Goal: Task Accomplishment & Management: Complete application form

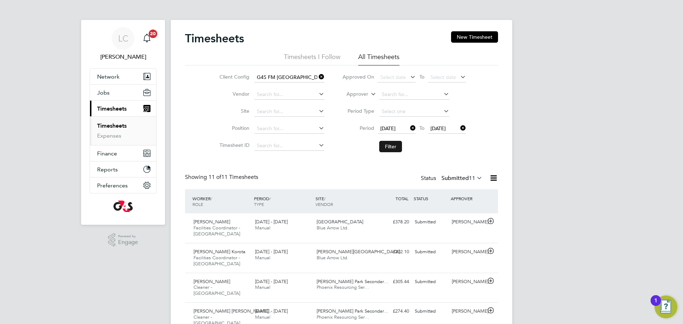
click at [399, 148] on button "Filter" at bounding box center [390, 146] width 23 height 11
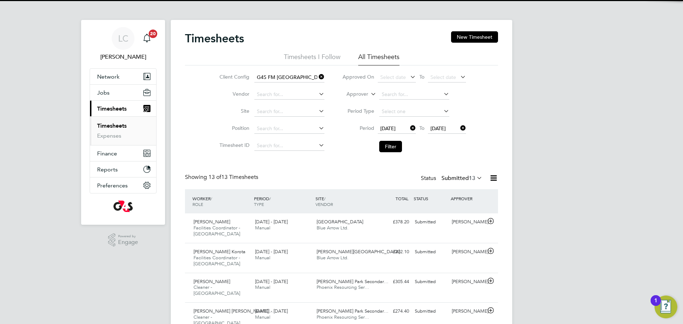
click at [492, 180] on icon at bounding box center [493, 178] width 9 height 9
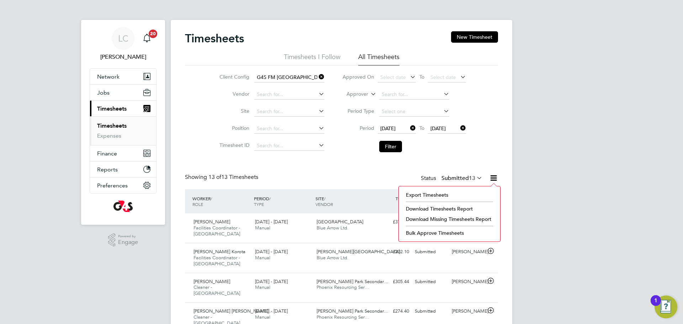
click at [441, 209] on li "Download Timesheets Report" at bounding box center [449, 209] width 94 height 10
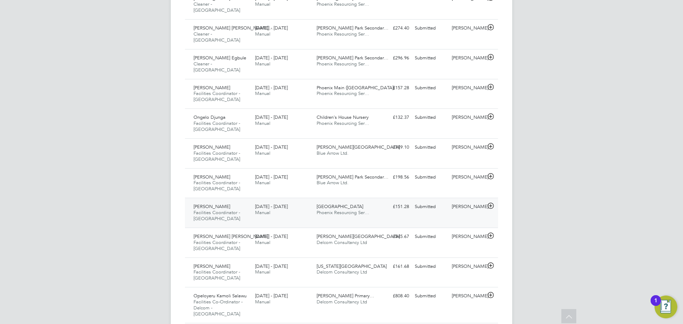
scroll to position [284, 0]
click at [307, 230] on div "25 - 31 Aug 2025 Manual" at bounding box center [283, 239] width 62 height 18
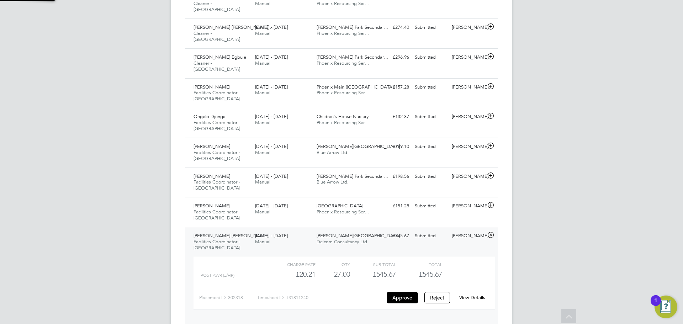
scroll to position [12, 69]
click at [466, 294] on link "View Details" at bounding box center [472, 297] width 26 height 6
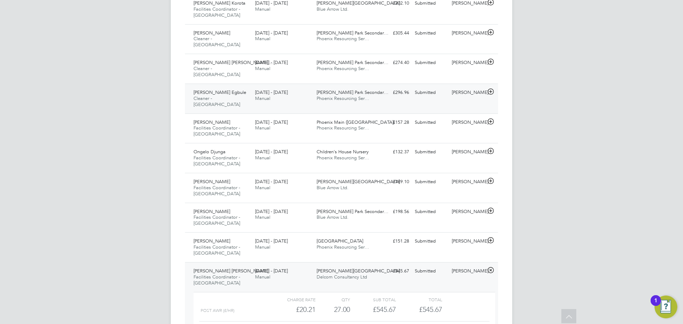
scroll to position [192, 0]
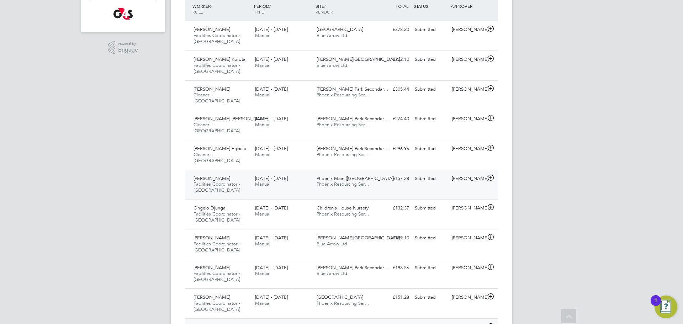
click at [366, 175] on span "Phoenix Main (Bow Road)" at bounding box center [355, 178] width 78 height 6
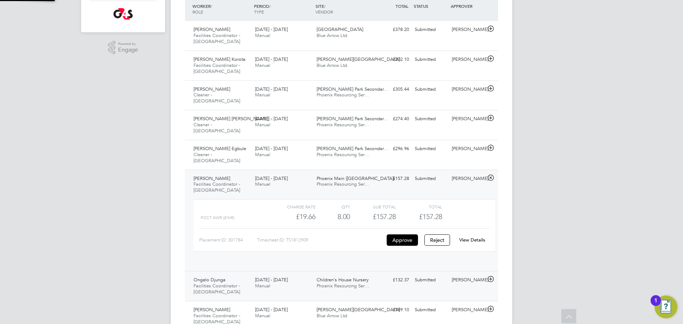
scroll to position [12, 69]
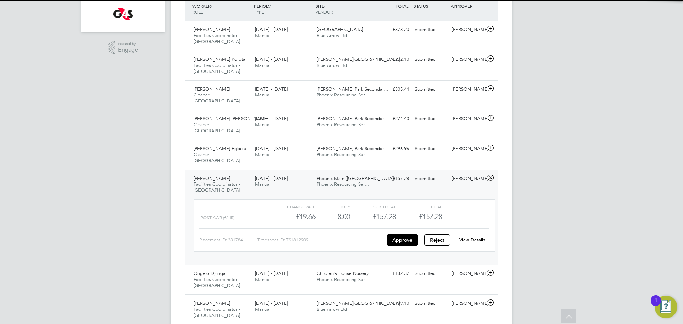
click at [473, 234] on div "View Details" at bounding box center [471, 239] width 35 height 11
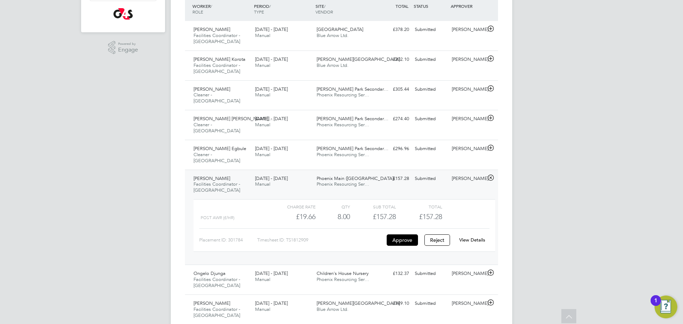
click at [473, 237] on link "View Details" at bounding box center [472, 240] width 26 height 6
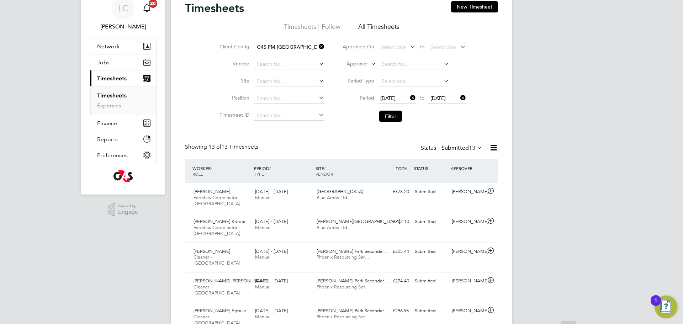
scroll to position [0, 0]
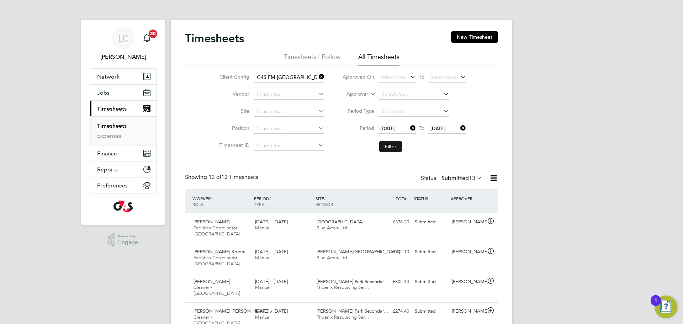
click at [389, 144] on button "Filter" at bounding box center [390, 146] width 23 height 11
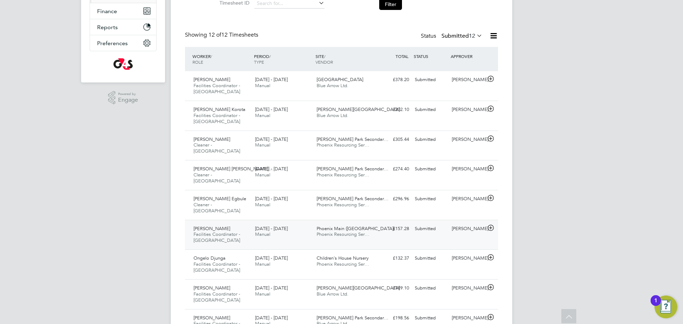
click at [284, 223] on div "25 - 31 Aug 2025 Manual" at bounding box center [283, 232] width 62 height 18
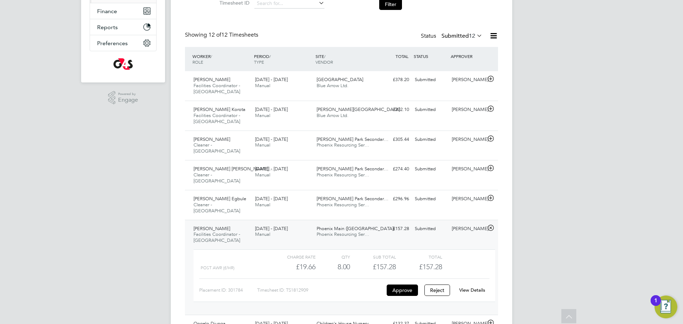
click at [469, 287] on link "View Details" at bounding box center [472, 290] width 26 height 6
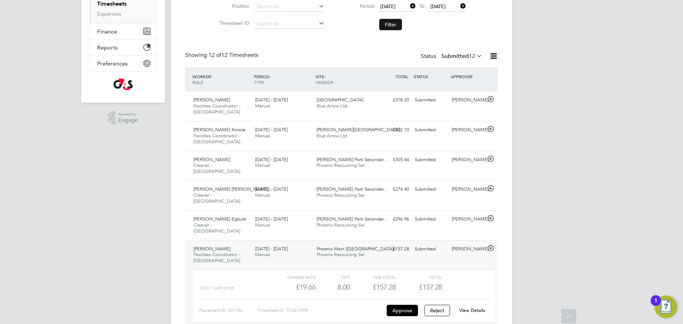
scroll to position [104, 0]
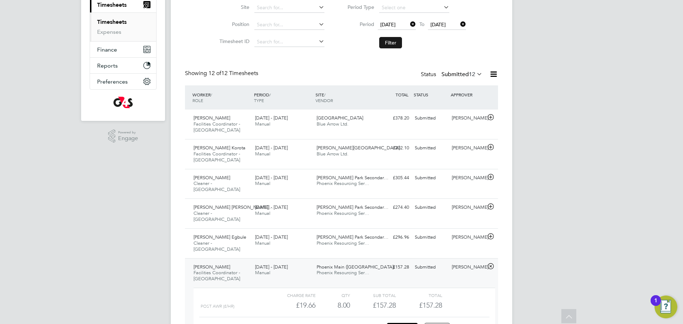
click at [390, 46] on button "Filter" at bounding box center [390, 42] width 23 height 11
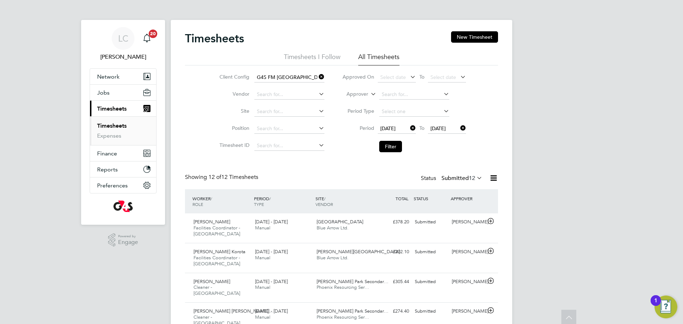
scroll to position [4, 4]
click at [391, 148] on button "Filter" at bounding box center [390, 146] width 23 height 11
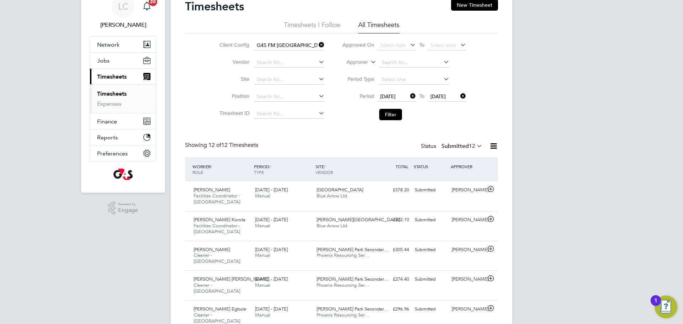
click at [102, 70] on button "Current page: Timesheets" at bounding box center [123, 77] width 66 height 16
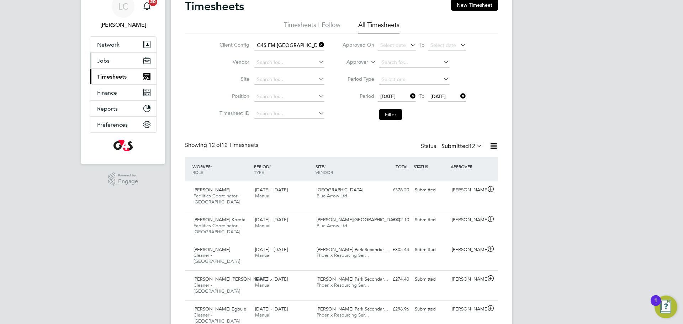
click at [106, 64] on button "Jobs" at bounding box center [123, 61] width 66 height 16
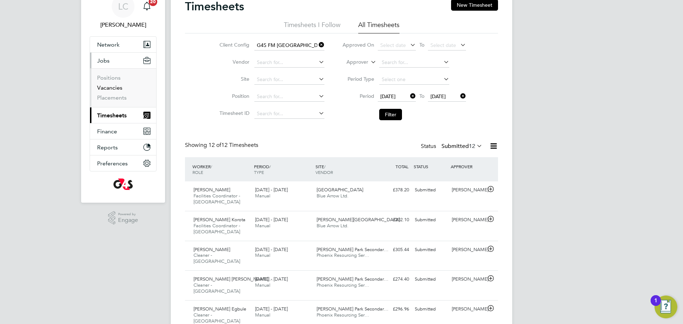
click at [110, 90] on link "Vacancies" at bounding box center [109, 87] width 25 height 7
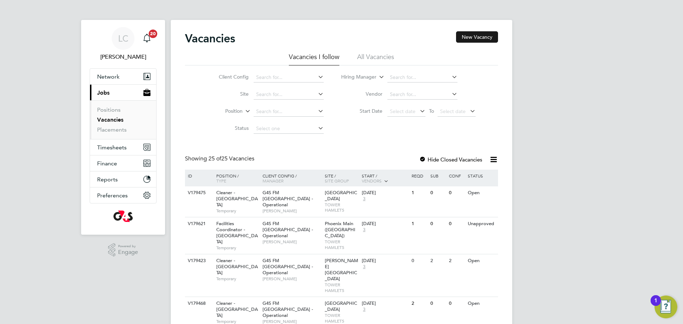
click at [467, 39] on button "New Vacancy" at bounding box center [477, 36] width 42 height 11
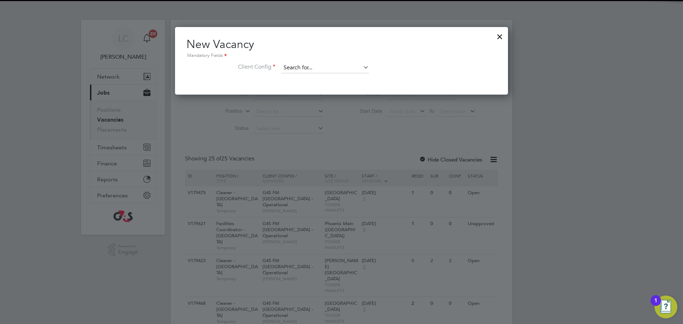
click at [352, 64] on input at bounding box center [325, 68] width 88 height 11
click at [317, 85] on li "G4S FM Tower Hamlets - Operational" at bounding box center [330, 88] width 98 height 10
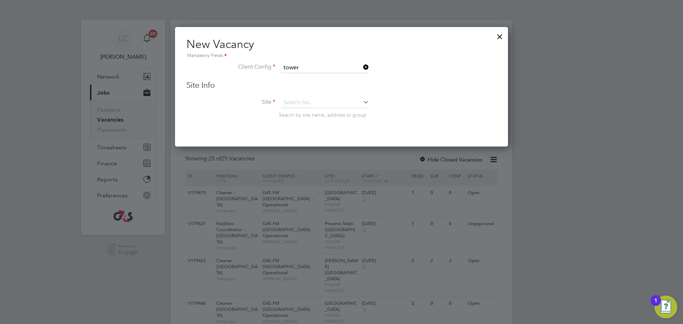
type input "G4S FM [GEOGRAPHIC_DATA] - Operational"
click at [321, 101] on input at bounding box center [325, 102] width 88 height 11
click at [306, 126] on li "Old Ford Primary School" at bounding box center [325, 123] width 89 height 10
type input "Old Ford Primary School"
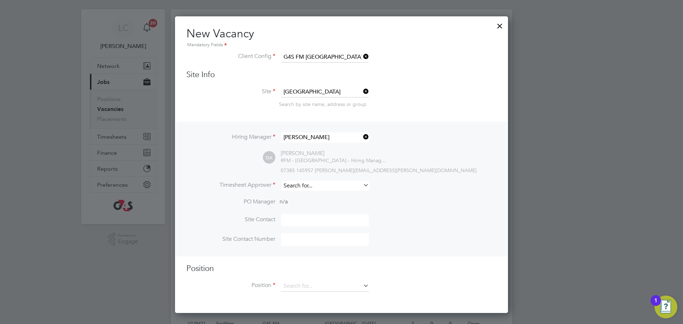
click at [332, 182] on input at bounding box center [325, 186] width 88 height 10
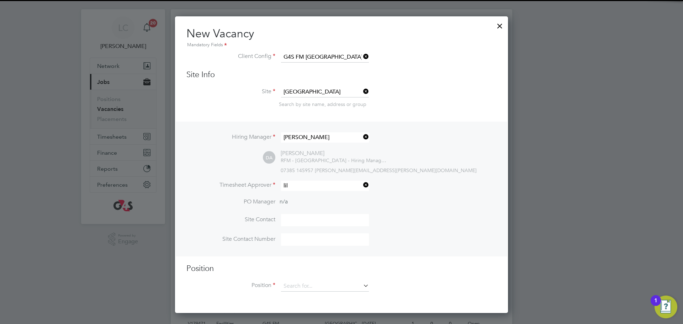
click at [310, 197] on li "Lil ingxi Chen" at bounding box center [325, 197] width 89 height 10
type input "[PERSON_NAME]"
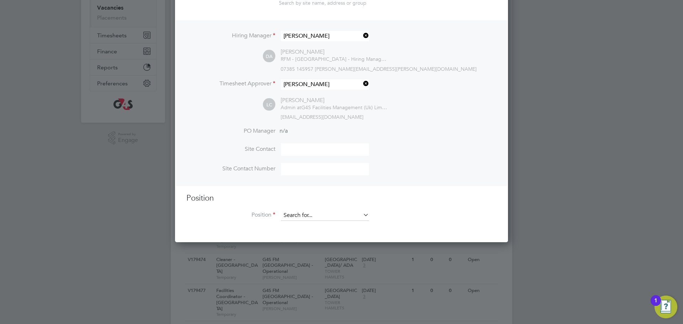
click at [320, 220] on input at bounding box center [325, 215] width 88 height 11
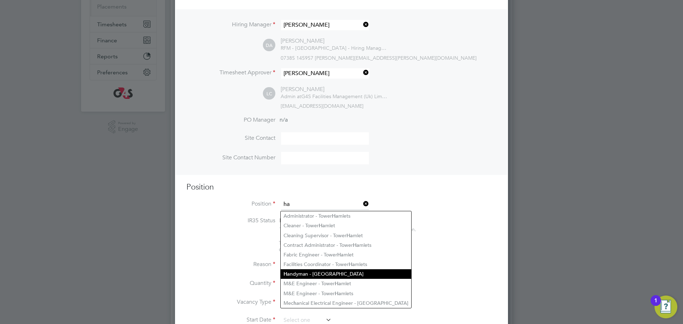
click at [302, 271] on li "Ha ndyman - Tower Hamlets" at bounding box center [346, 274] width 130 height 10
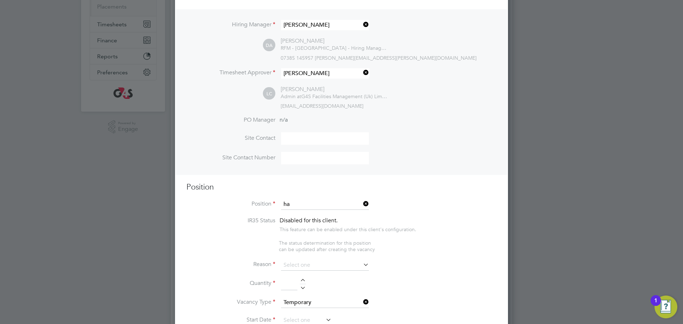
type input "Handyman - Tower Hamlets"
type textarea "TBC"
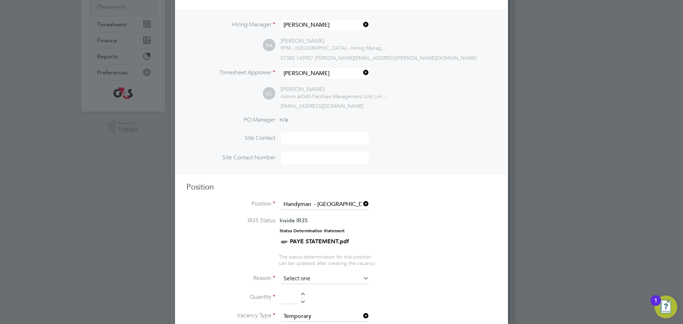
click at [321, 280] on input at bounding box center [325, 278] width 88 height 11
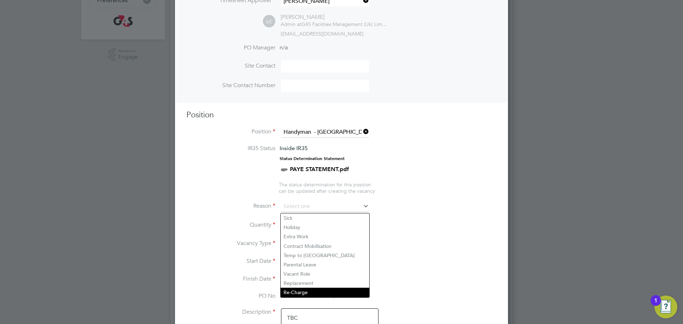
click at [319, 289] on li "Re-Charge" at bounding box center [325, 292] width 89 height 9
type input "Re-Charge"
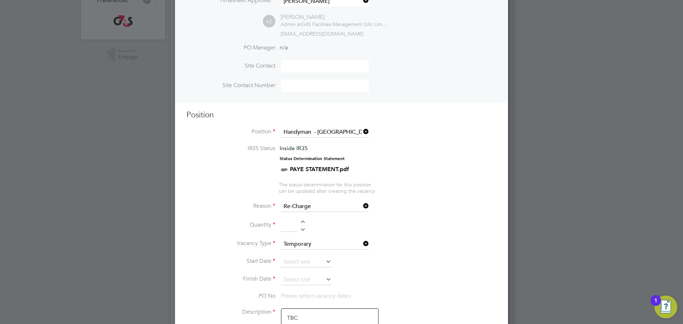
click at [303, 225] on div at bounding box center [303, 222] width 6 height 5
click at [305, 222] on div at bounding box center [303, 222] width 6 height 5
type input "3"
click at [292, 264] on input at bounding box center [306, 262] width 50 height 11
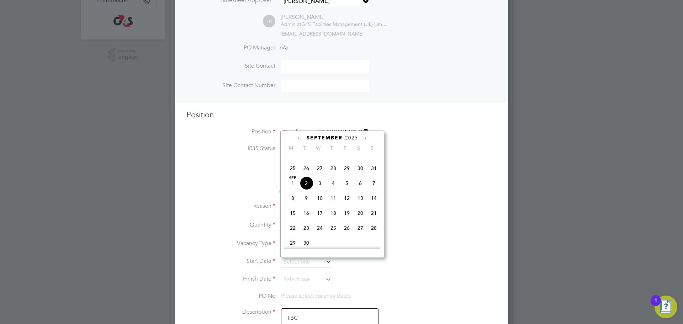
click at [305, 190] on span "2" at bounding box center [306, 183] width 14 height 14
type input "02 Sep 2025"
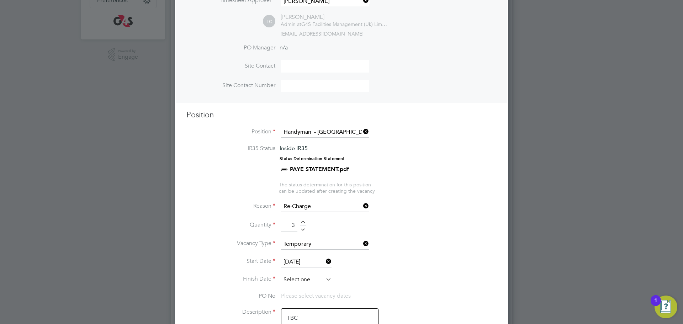
click at [301, 279] on input at bounding box center [306, 280] width 50 height 11
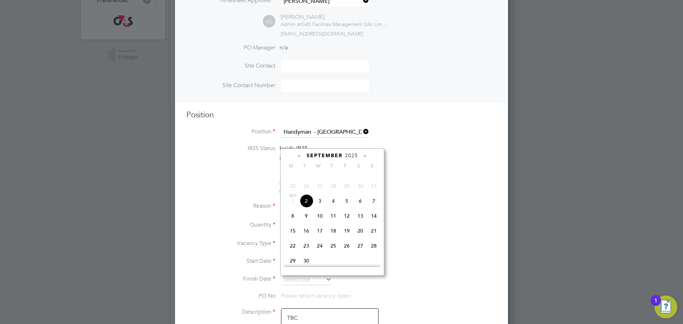
click at [305, 208] on span "2" at bounding box center [306, 201] width 14 height 14
type input "02 Sep 2025"
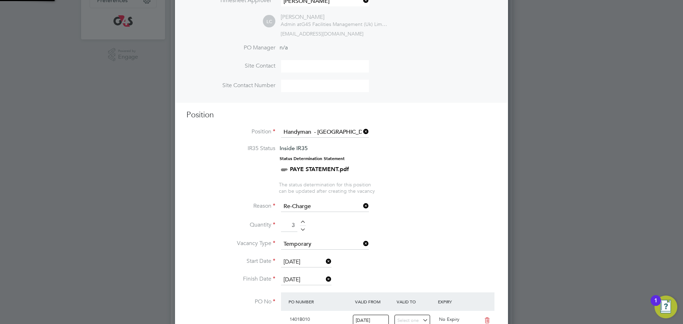
click at [432, 267] on li "Start Date 02 Sep 2025" at bounding box center [341, 266] width 310 height 18
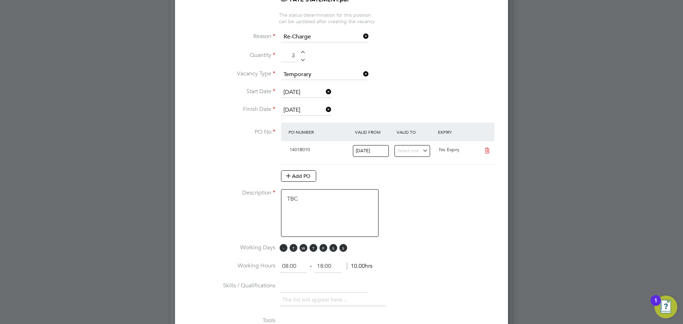
click at [282, 250] on span "M" at bounding box center [283, 248] width 8 height 8
click at [307, 250] on span "W" at bounding box center [303, 248] width 8 height 8
drag, startPoint x: 314, startPoint y: 247, endPoint x: 330, endPoint y: 249, distance: 16.1
click at [314, 247] on span "T" at bounding box center [313, 248] width 8 height 8
click at [327, 249] on span "M T W T F S S" at bounding box center [314, 248] width 70 height 8
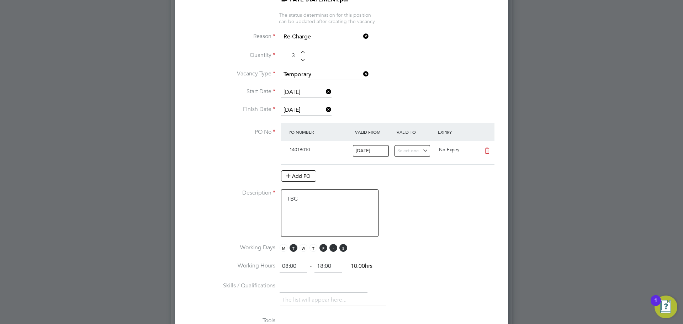
drag, startPoint x: 323, startPoint y: 249, endPoint x: 332, endPoint y: 249, distance: 9.2
click at [323, 249] on span "F" at bounding box center [323, 248] width 8 height 8
drag, startPoint x: 332, startPoint y: 249, endPoint x: 341, endPoint y: 249, distance: 9.6
click at [334, 249] on span "S" at bounding box center [333, 248] width 8 height 8
click at [341, 249] on span "S" at bounding box center [343, 248] width 8 height 8
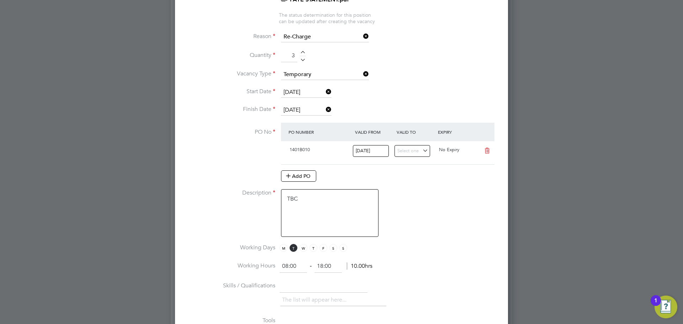
drag, startPoint x: 336, startPoint y: 270, endPoint x: 317, endPoint y: 267, distance: 19.1
click at [317, 267] on input "18:00" at bounding box center [327, 266] width 27 height 13
click at [495, 190] on div "New Vacancy Mandatory Fields Client Config G4S FM Tower Hamlets - Operational S…" at bounding box center [341, 242] width 333 height 1161
type input "17:00"
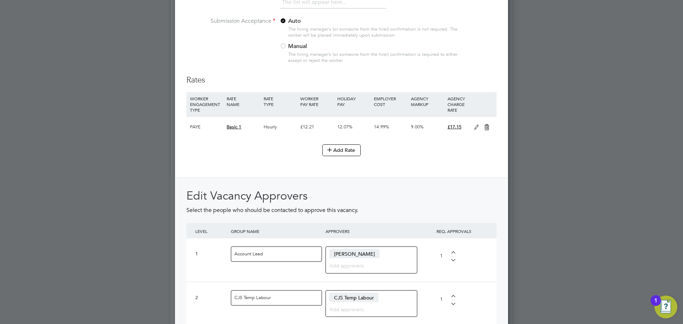
scroll to position [865, 0]
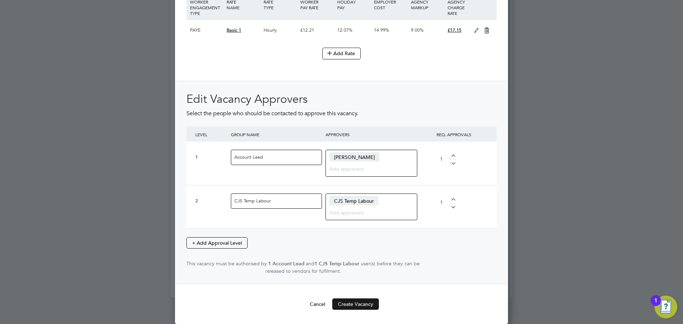
click at [361, 299] on button "Create Vacancy" at bounding box center [355, 303] width 47 height 11
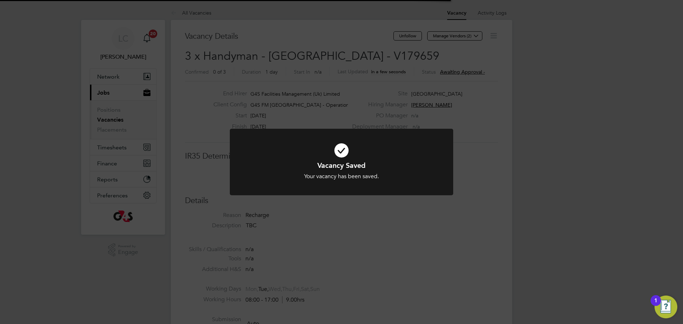
scroll to position [11, 153]
click at [337, 69] on div "Vacancy Saved Your vacancy has been saved. Cancel Okay" at bounding box center [341, 162] width 683 height 324
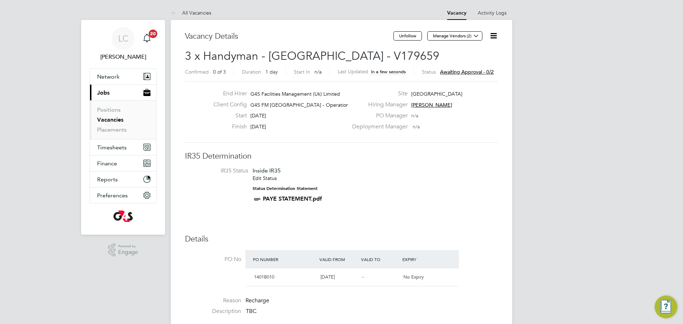
scroll to position [4, 4]
drag, startPoint x: 355, startPoint y: 53, endPoint x: 398, endPoint y: 57, distance: 43.6
click at [398, 57] on h2 "3 x Handyman - Tower Hamlets - V179659 Confirmed 0 of 3 Duration 1 day Start In…" at bounding box center [341, 64] width 313 height 30
copy span "V179659"
drag, startPoint x: 436, startPoint y: 119, endPoint x: 451, endPoint y: 94, distance: 28.5
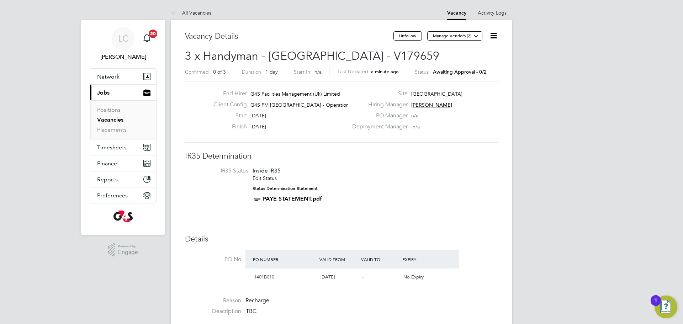
click at [436, 119] on div "PO Manager n/a" at bounding box center [424, 117] width 153 height 11
click at [464, 37] on button "Manage Vendors (2)" at bounding box center [454, 35] width 55 height 9
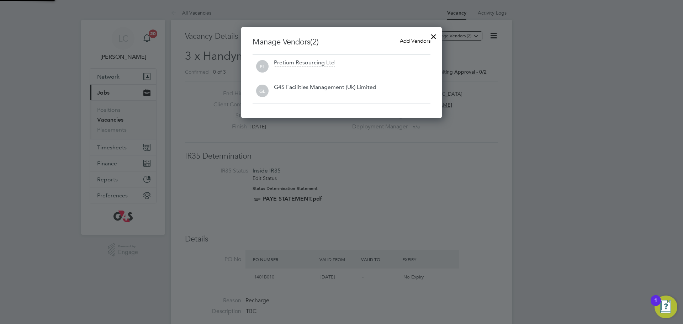
scroll to position [91, 201]
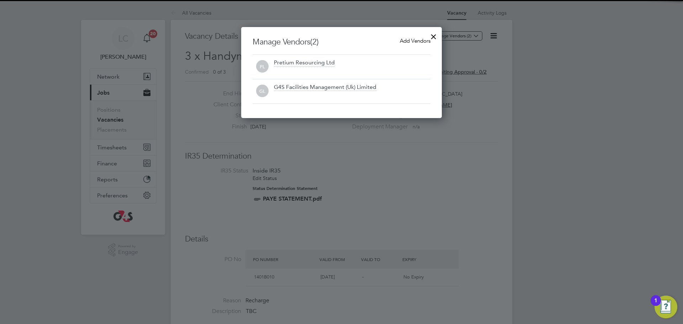
drag, startPoint x: 412, startPoint y: 42, endPoint x: 378, endPoint y: 49, distance: 34.6
click at [412, 42] on span "Add Vendors" at bounding box center [415, 40] width 31 height 7
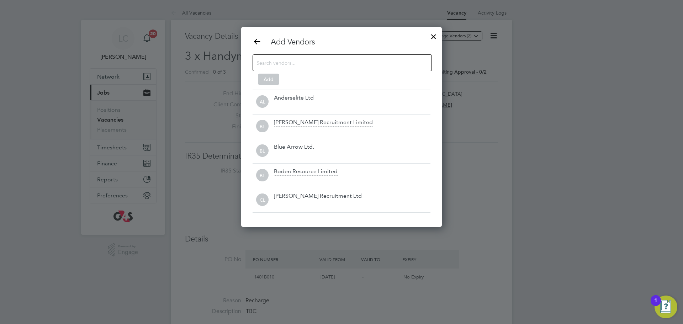
scroll to position [200, 201]
click at [312, 61] on input at bounding box center [336, 62] width 160 height 9
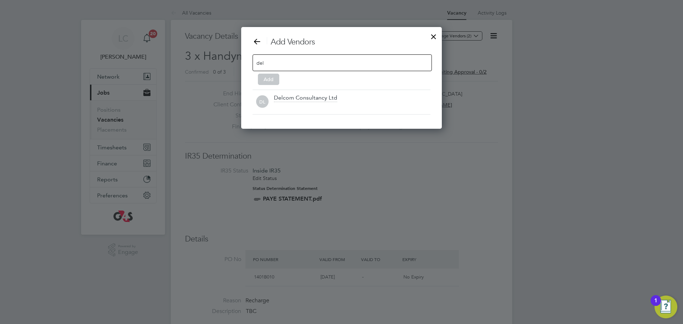
scroll to position [102, 201]
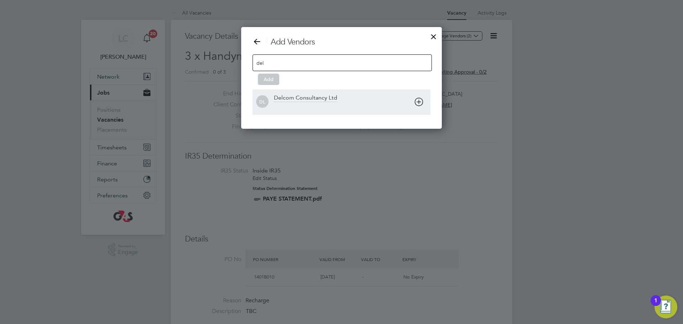
type input "del"
click at [292, 94] on div "Delcom Consultancy Ltd" at bounding box center [305, 98] width 63 height 8
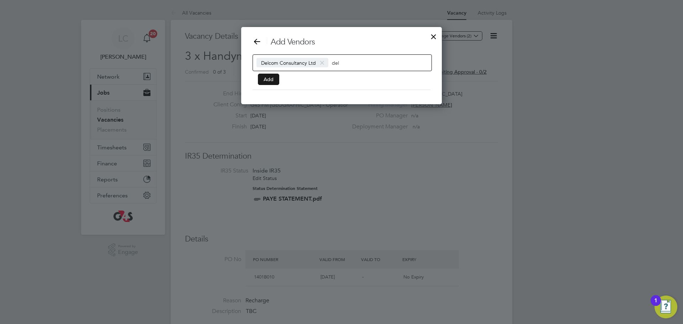
scroll to position [78, 201]
click at [270, 83] on button "Add" at bounding box center [268, 79] width 21 height 11
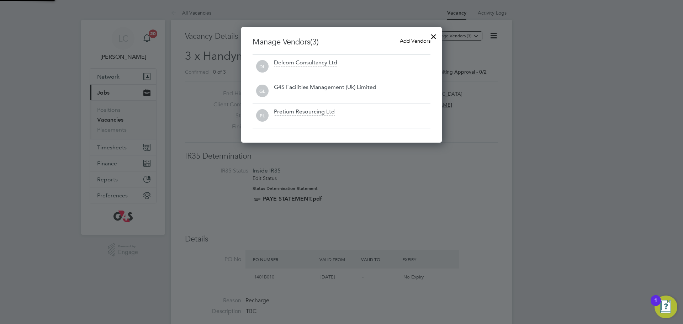
scroll to position [116, 201]
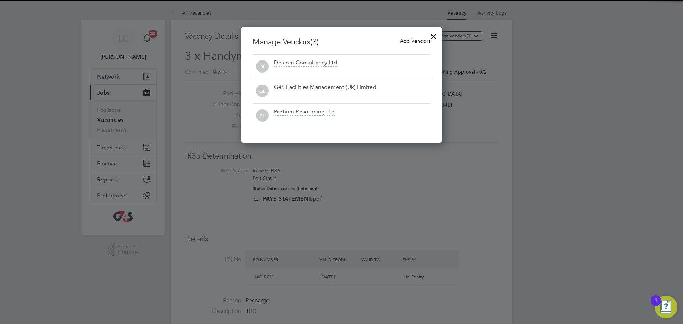
click at [433, 36] on div at bounding box center [433, 34] width 13 height 13
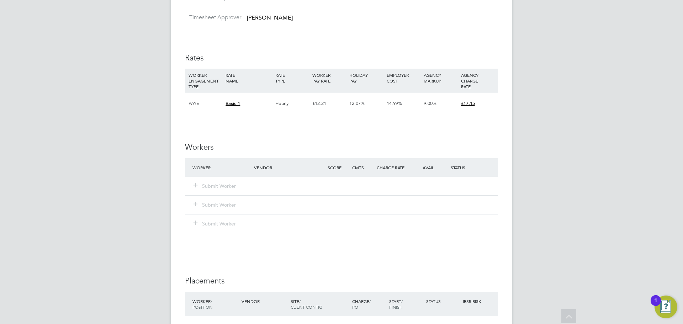
scroll to position [628, 0]
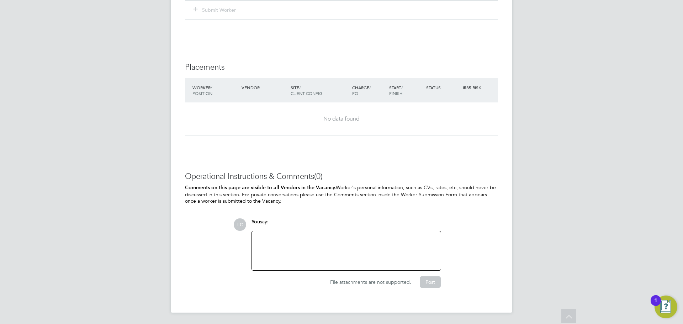
click at [314, 237] on div at bounding box center [346, 250] width 180 height 31
click at [295, 243] on div at bounding box center [346, 250] width 180 height 31
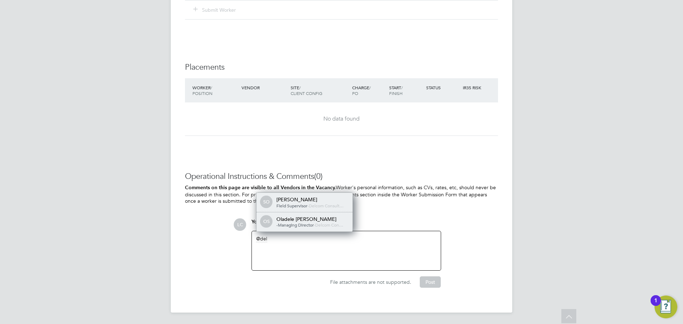
scroll to position [4, 4]
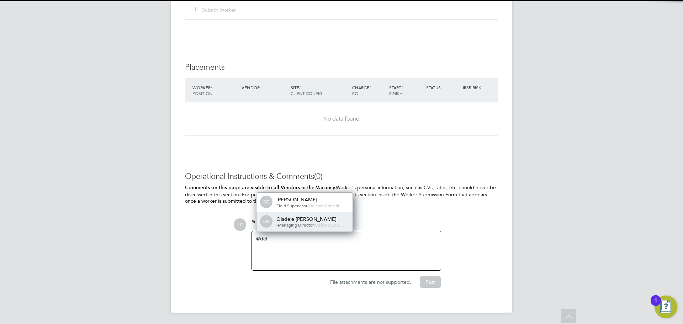
click at [297, 226] on span "-Managing Director" at bounding box center [294, 225] width 37 height 6
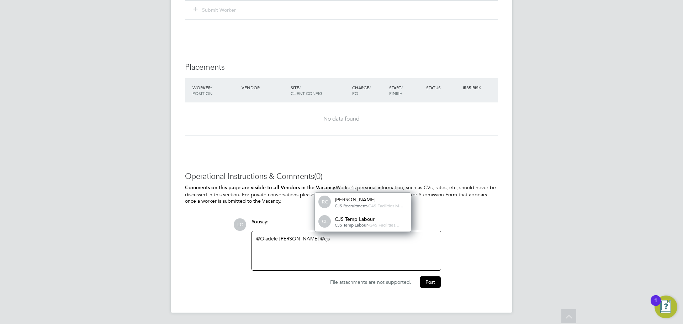
click at [361, 221] on div "CJS Temp Labour" at bounding box center [370, 219] width 71 height 6
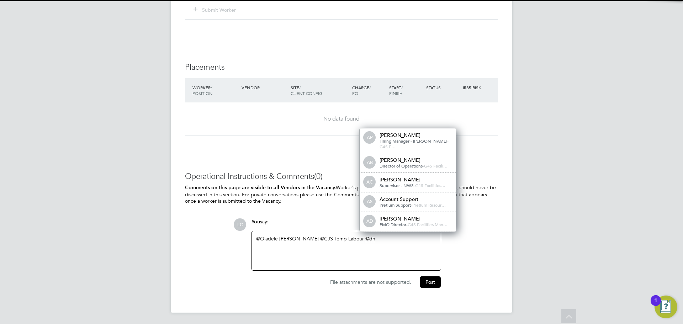
scroll to position [0, 0]
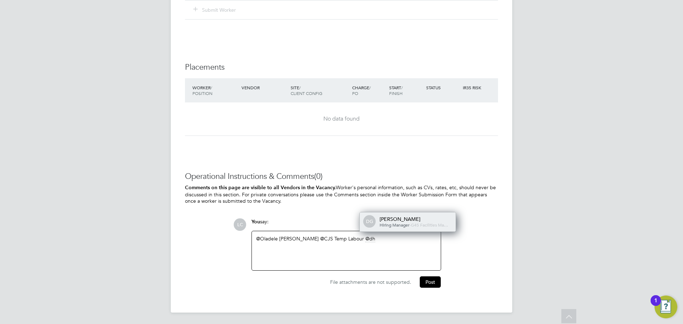
click at [411, 223] on span "G4S Facilities Ma…" at bounding box center [429, 225] width 37 height 6
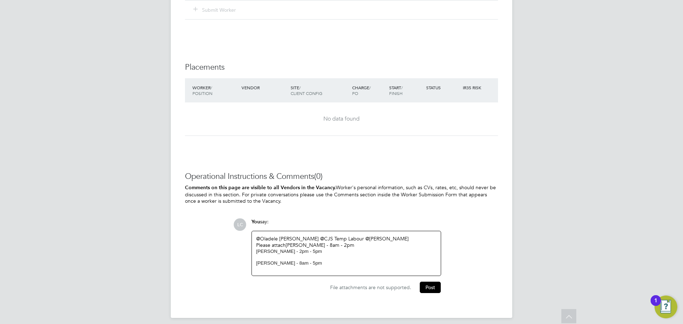
click at [286, 246] on div "Please attach Soremekun Akeem - 8am - 2pm" at bounding box center [346, 245] width 180 height 6
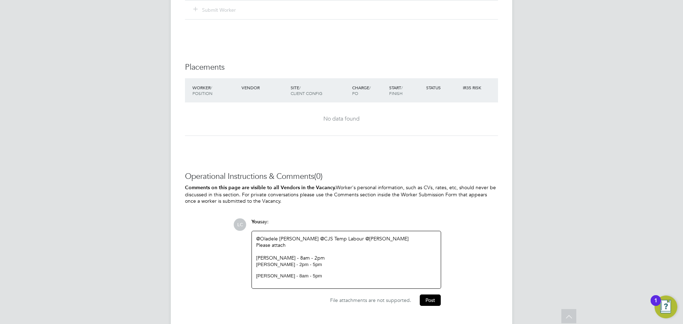
click at [296, 259] on div "Soremekun Akeem - 8am - 2pm" at bounding box center [346, 258] width 180 height 6
drag, startPoint x: 335, startPoint y: 279, endPoint x: 252, endPoint y: 250, distance: 87.8
click at [252, 250] on div "@Oladele Peter Shosanya ​ @CJS Temp Labour ​ @dharmisha gohil ​ Please attach S…" at bounding box center [346, 259] width 189 height 57
click at [282, 245] on div "Please attach" at bounding box center [346, 245] width 180 height 6
click at [283, 250] on div at bounding box center [346, 251] width 180 height 6
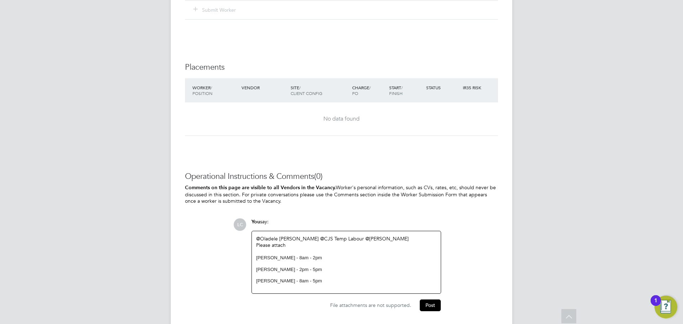
click at [301, 263] on div "Soremekun Akeem - 8am - 2pm Ogunlesi Lateef - 2pm - 5pm Ogunnowo Patric - 8am -…" at bounding box center [346, 269] width 180 height 29
click at [286, 276] on div "Soremekun Akeem - 8am - 2pm Ogunlesi Lateef - 2pm - 5pm Ogunnowo Patric - 8am -…" at bounding box center [346, 269] width 180 height 29
click at [267, 275] on div "Soremekun Akeem - 8am - 2pm Ogunlesi Lateef - 2pm - 5pm Ogunnowo Patric - 8am -…" at bounding box center [346, 269] width 180 height 29
click at [255, 278] on div "@Oladele Peter Shosanya ​ @CJS Temp Labour ​ @dharmisha gohil ​ Please attach S…" at bounding box center [346, 262] width 189 height 63
click at [256, 281] on p "Ogunnowo Patric - 8am - 5pm" at bounding box center [346, 281] width 180 height 6
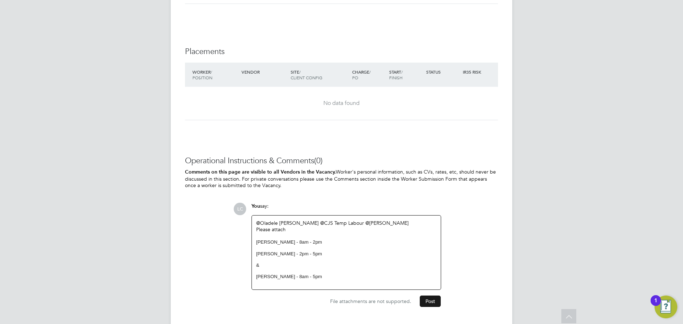
click at [429, 299] on button "Post" at bounding box center [430, 300] width 21 height 11
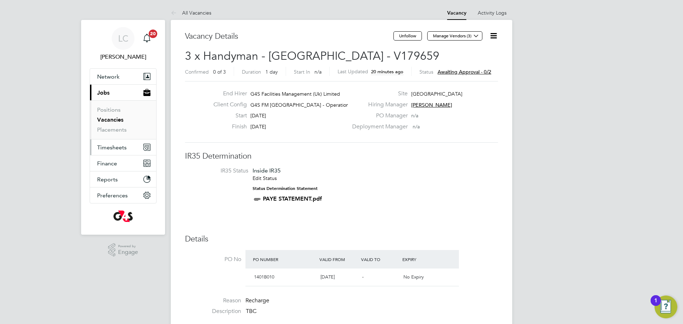
click at [107, 147] on span "Timesheets" at bounding box center [112, 147] width 30 height 7
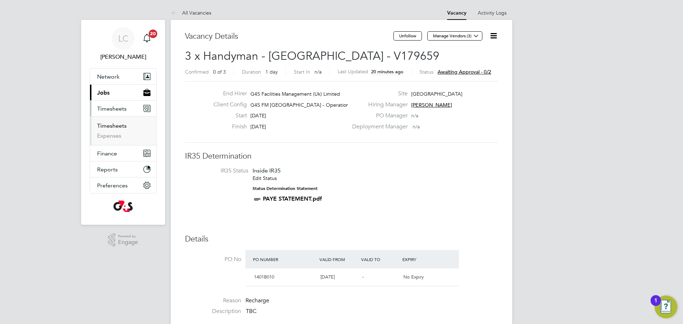
click at [116, 126] on link "Timesheets" at bounding box center [112, 125] width 30 height 7
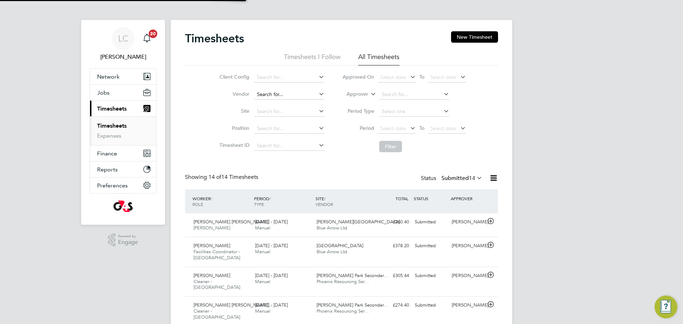
scroll to position [18, 62]
click at [280, 76] on input at bounding box center [289, 78] width 70 height 10
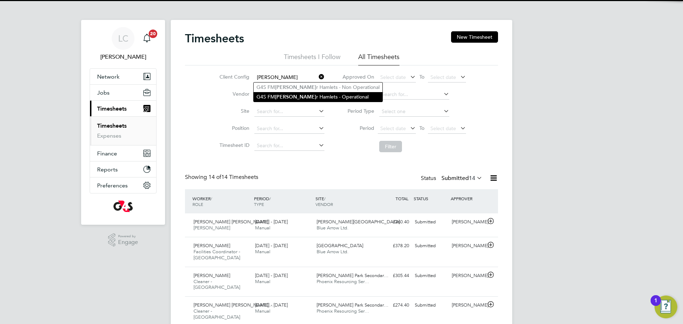
click at [279, 94] on b "Towe" at bounding box center [295, 97] width 41 height 6
type input "G4S FM [GEOGRAPHIC_DATA] - Operational"
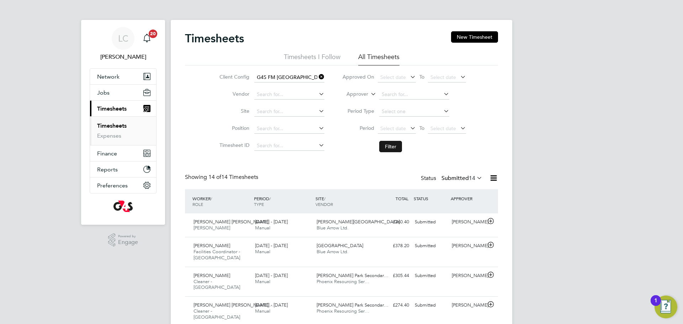
click at [394, 145] on button "Filter" at bounding box center [390, 146] width 23 height 11
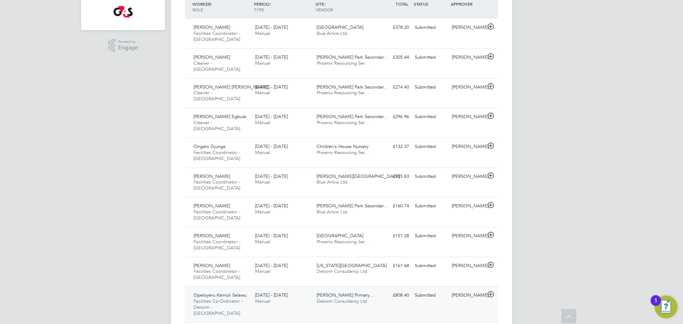
click at [375, 298] on div "Opeloyeru Kamoli Salawu Facilities Co-Ordinator - Delcom - Tower Hamlets 25 - 3…" at bounding box center [341, 304] width 313 height 36
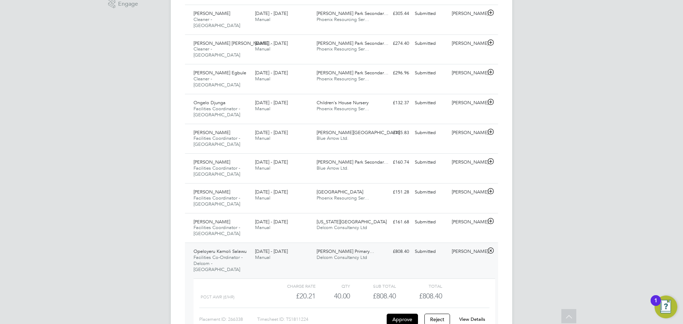
click at [475, 316] on link "View Details" at bounding box center [472, 319] width 26 height 6
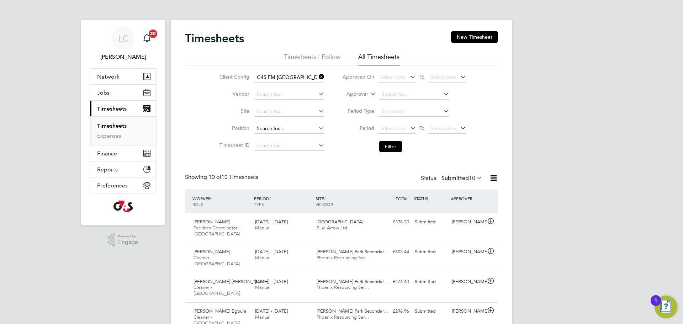
drag, startPoint x: 391, startPoint y: 144, endPoint x: 314, endPoint y: 132, distance: 78.5
click at [390, 144] on button "Filter" at bounding box center [390, 146] width 23 height 11
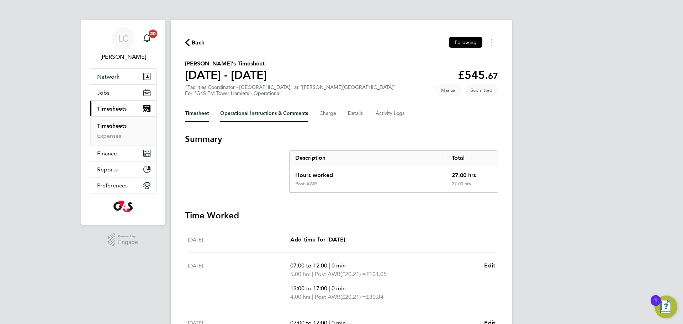
click at [259, 114] on Comments-tab "Operational Instructions & Comments" at bounding box center [264, 113] width 88 height 17
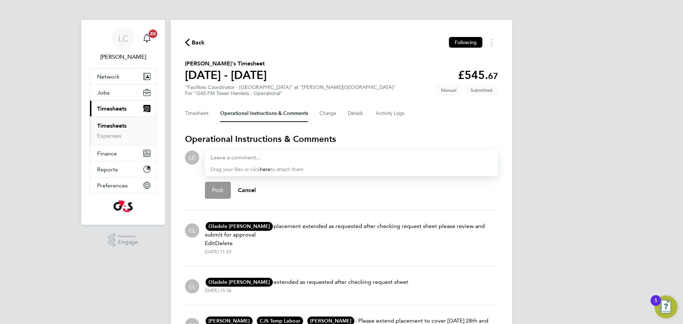
click at [237, 163] on div "Drag your files or click here to attach them" at bounding box center [351, 163] width 293 height 26
click at [234, 156] on div at bounding box center [352, 157] width 282 height 9
paste div
click at [207, 193] on button "Post" at bounding box center [218, 190] width 26 height 17
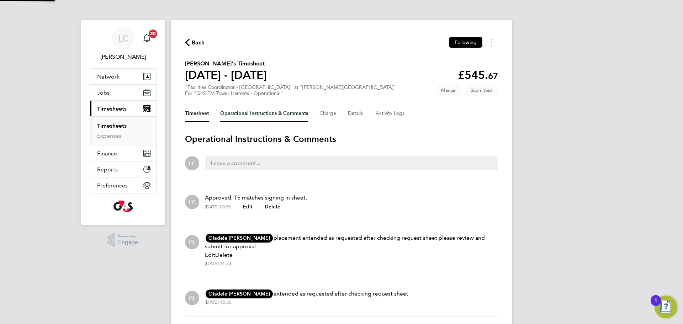
click at [198, 114] on button "Timesheet" at bounding box center [197, 113] width 24 height 17
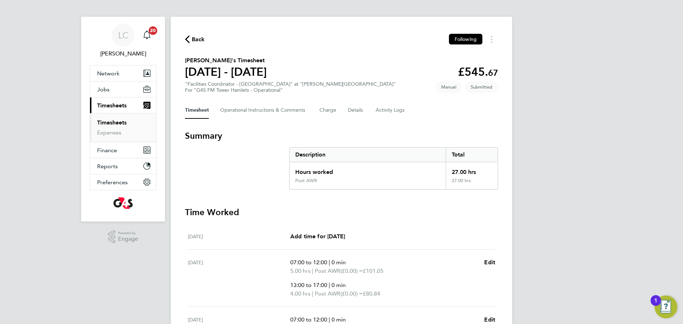
scroll to position [163, 0]
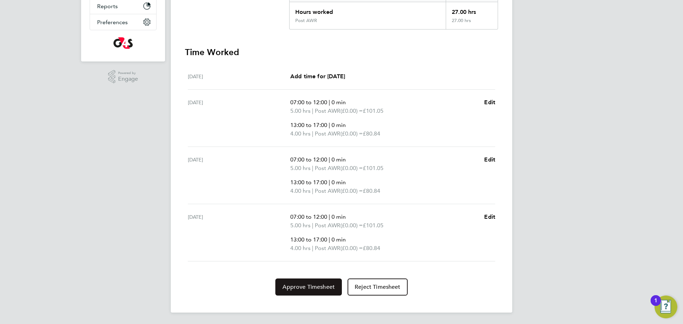
click at [318, 281] on button "Approve Timesheet" at bounding box center [308, 286] width 66 height 17
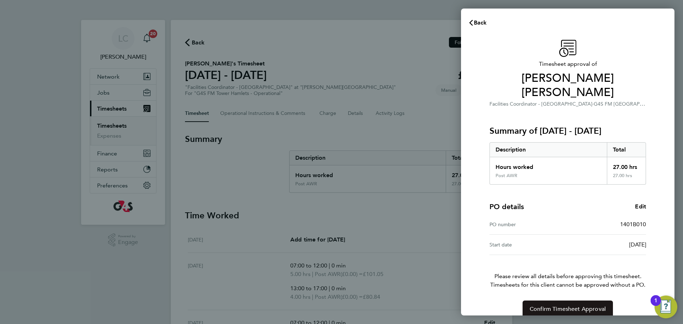
click at [549, 305] on span "Confirm Timesheet Approval" at bounding box center [567, 308] width 76 height 7
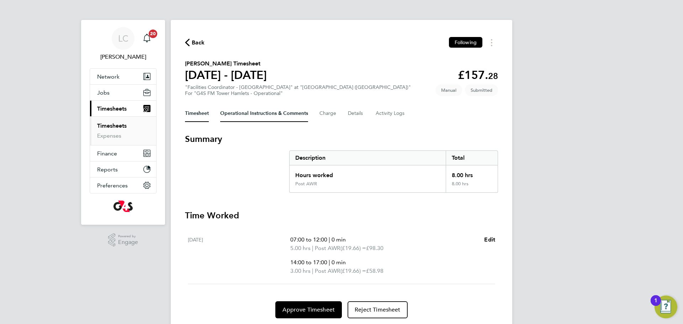
click at [245, 118] on Comments-tab "Operational Instructions & Comments" at bounding box center [264, 113] width 88 height 17
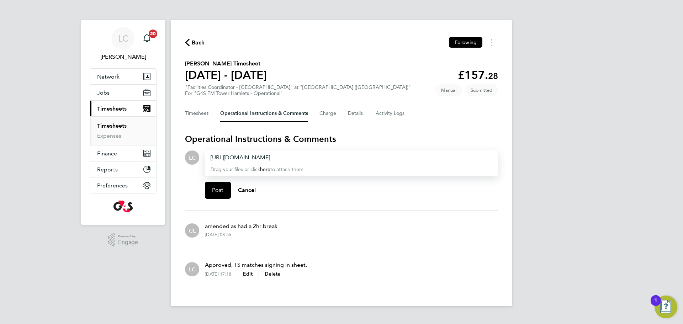
drag, startPoint x: 377, startPoint y: 157, endPoint x: 171, endPoint y: 165, distance: 205.7
click at [171, 165] on div "Back Following Akwasi Ofori's Timesheet 25 - 31 Aug 2025 £157. 28 "Facilities C…" at bounding box center [341, 163] width 341 height 286
click at [255, 153] on div "Drag your files or click here to attach them" at bounding box center [351, 163] width 293 height 26
click at [255, 158] on div at bounding box center [352, 157] width 282 height 9
drag, startPoint x: 210, startPoint y: 194, endPoint x: 207, endPoint y: 155, distance: 39.2
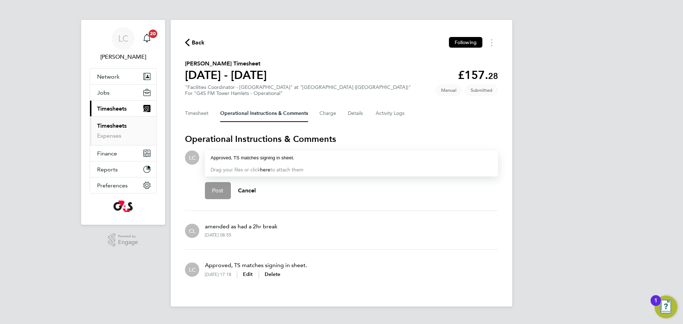
click at [209, 194] on button "Post" at bounding box center [218, 190] width 26 height 17
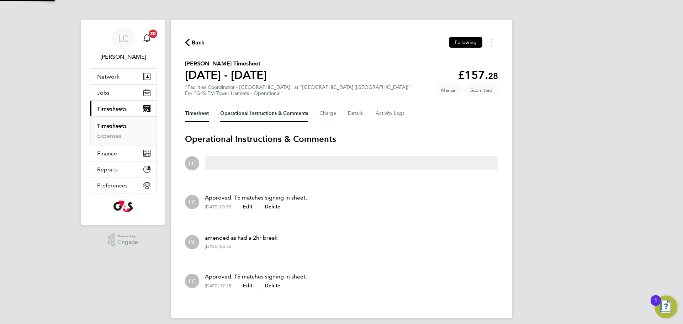
click at [201, 109] on button "Timesheet" at bounding box center [197, 113] width 24 height 17
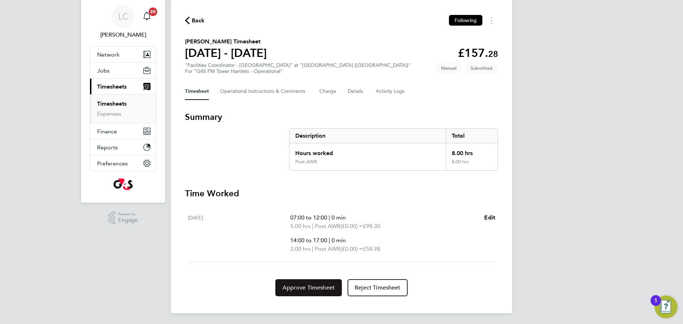
scroll to position [23, 0]
click at [316, 291] on button "Approve Timesheet" at bounding box center [308, 286] width 66 height 17
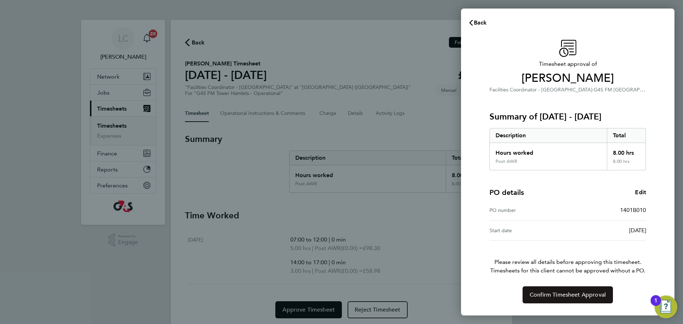
click at [543, 288] on button "Confirm Timesheet Approval" at bounding box center [567, 294] width 90 height 17
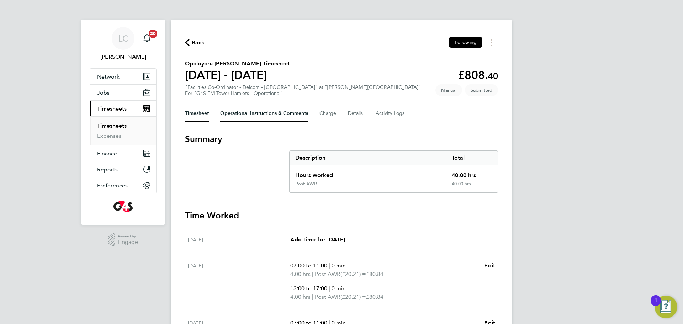
click at [235, 115] on Comments-tab "Operational Instructions & Comments" at bounding box center [264, 113] width 88 height 17
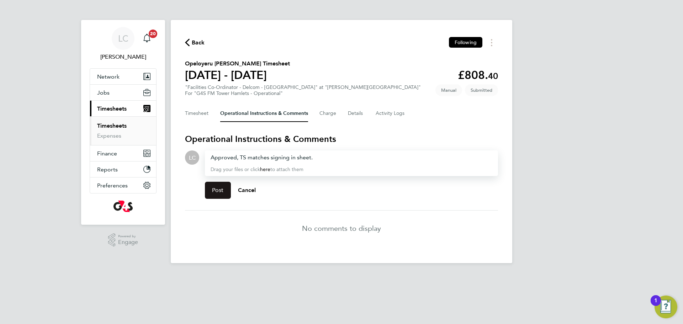
click at [209, 187] on button "Post" at bounding box center [218, 190] width 26 height 17
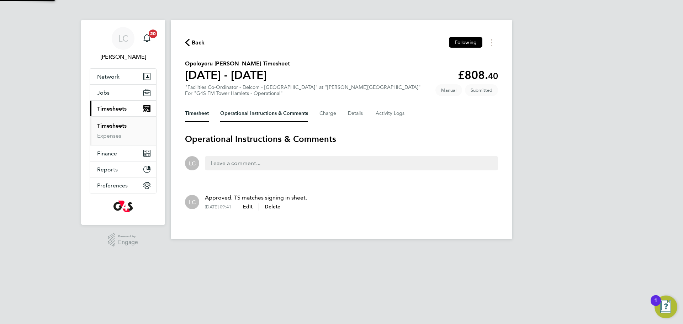
click at [201, 109] on button "Timesheet" at bounding box center [197, 113] width 24 height 17
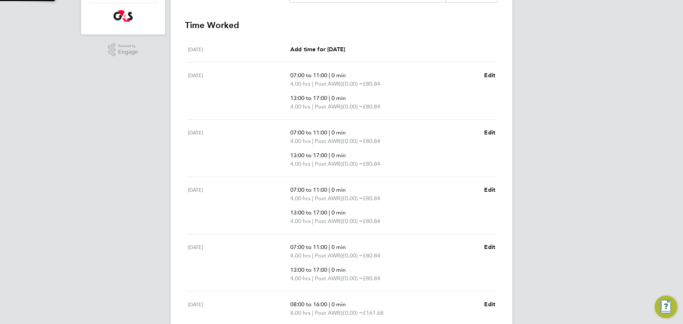
scroll to position [281, 0]
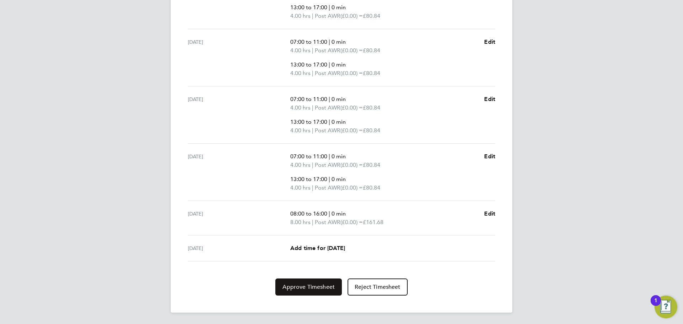
click at [305, 287] on span "Approve Timesheet" at bounding box center [308, 286] width 52 height 7
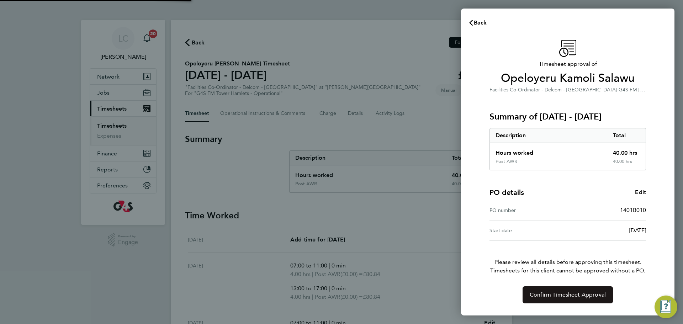
click at [553, 298] on span "Confirm Timesheet Approval" at bounding box center [567, 294] width 76 height 7
